Goal: Register for event/course

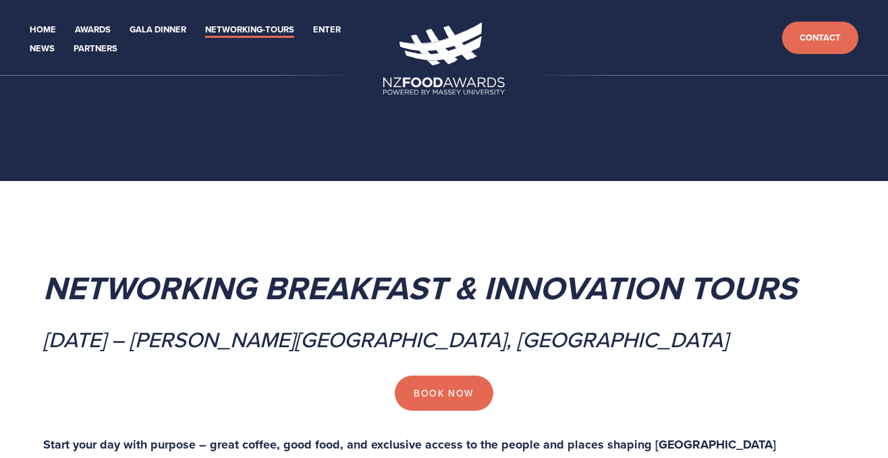
click at [153, 278] on em "Networking Breakfast & Innovation Tours" at bounding box center [420, 287] width 754 height 47
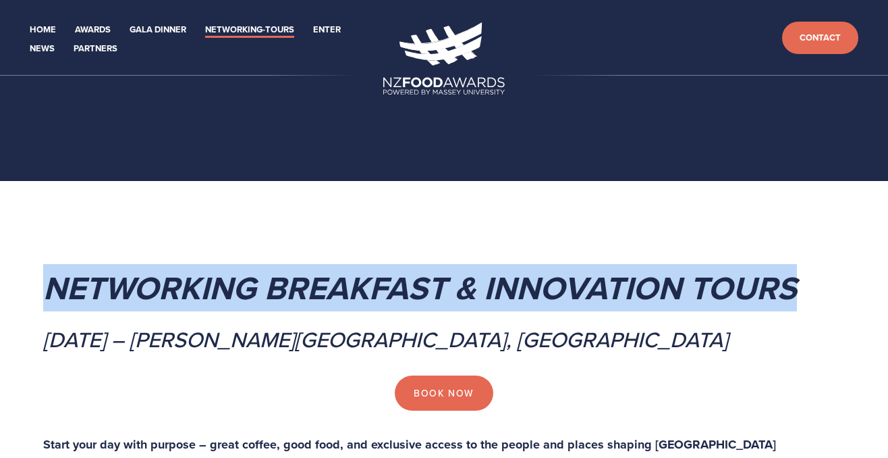
drag, startPoint x: 47, startPoint y: 284, endPoint x: 790, endPoint y: 283, distance: 742.5
click at [790, 283] on em "Networking Breakfast & Innovation Tours" at bounding box center [420, 287] width 754 height 47
copy em "Networking Breakfast & Innovation Tours"
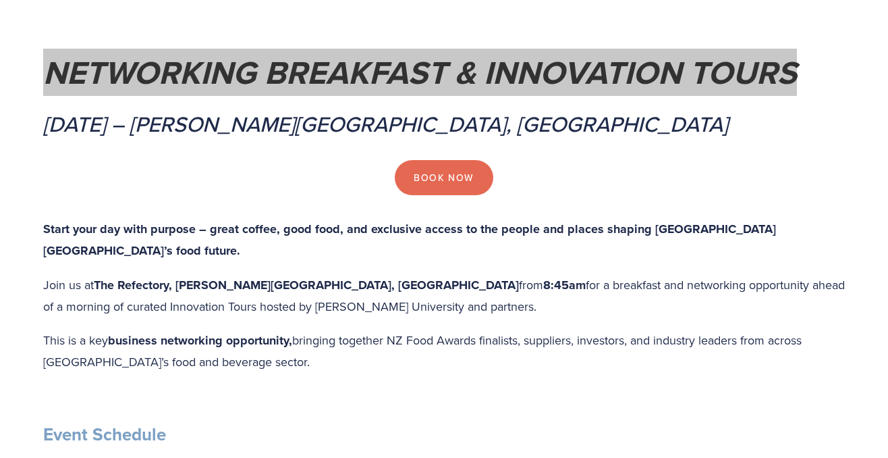
scroll to position [217, 0]
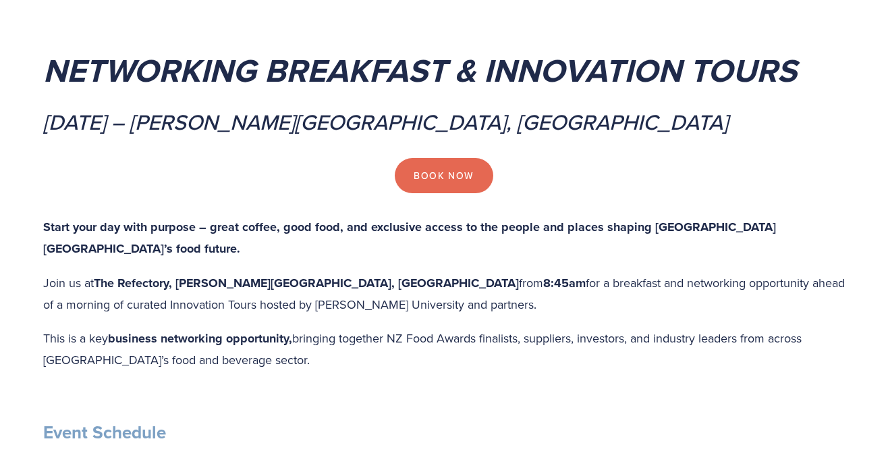
click at [196, 282] on strong "The Refectory, [PERSON_NAME][GEOGRAPHIC_DATA], [GEOGRAPHIC_DATA]" at bounding box center [306, 283] width 425 height 18
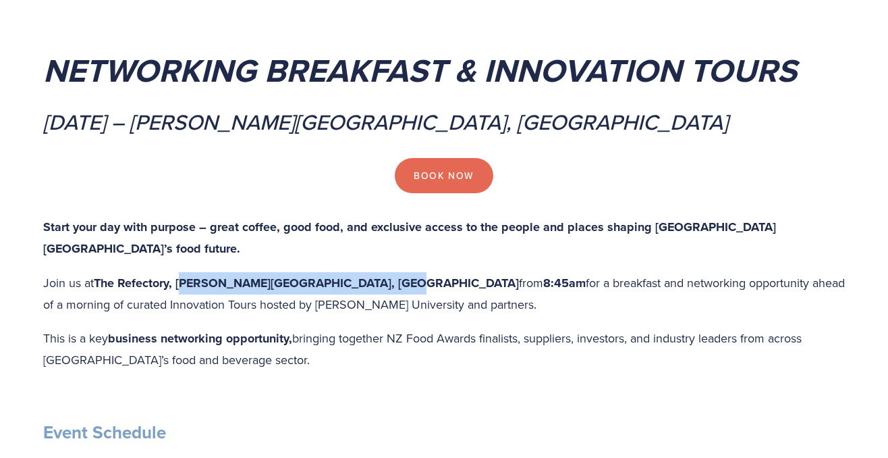
drag, startPoint x: 180, startPoint y: 284, endPoint x: 380, endPoint y: 281, distance: 200.5
click at [380, 281] on strong "The Refectory, [PERSON_NAME][GEOGRAPHIC_DATA], [GEOGRAPHIC_DATA]" at bounding box center [306, 283] width 425 height 18
copy strong "Massey University, Palmerston North"
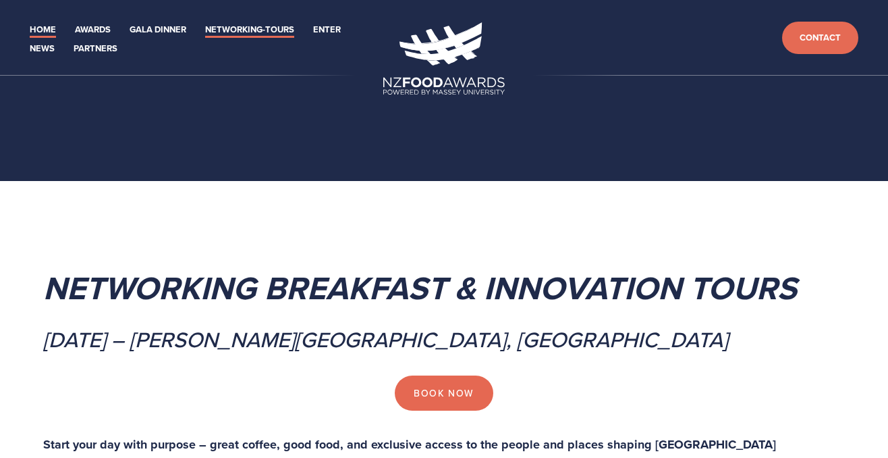
click at [40, 30] on link "Home" at bounding box center [43, 30] width 26 height 16
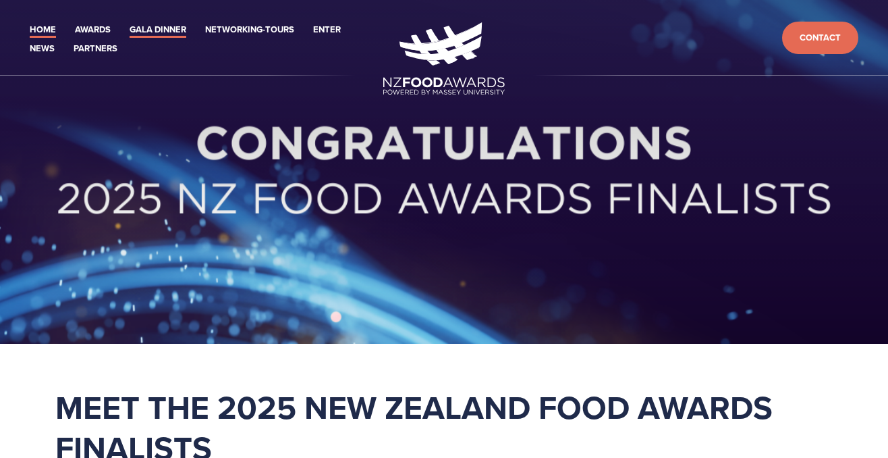
click at [175, 28] on link "Gala Dinner" at bounding box center [158, 30] width 57 height 16
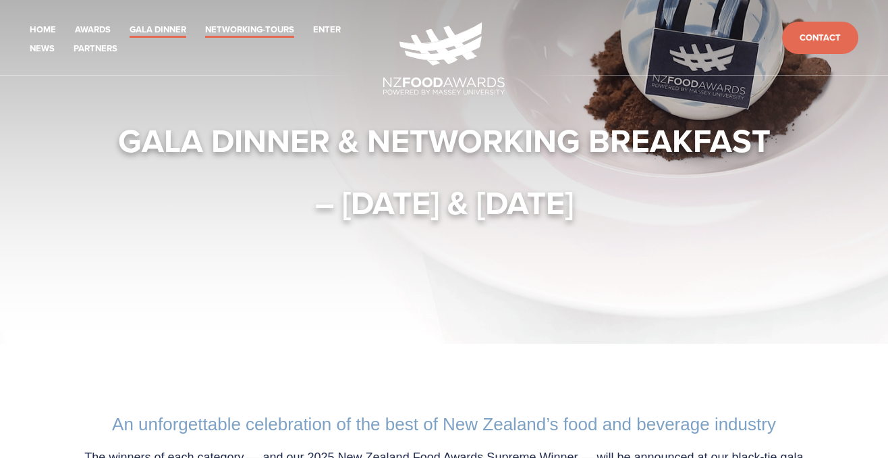
click at [232, 28] on link "Networking-Tours" at bounding box center [249, 30] width 89 height 16
